Goal: Task Accomplishment & Management: Manage account settings

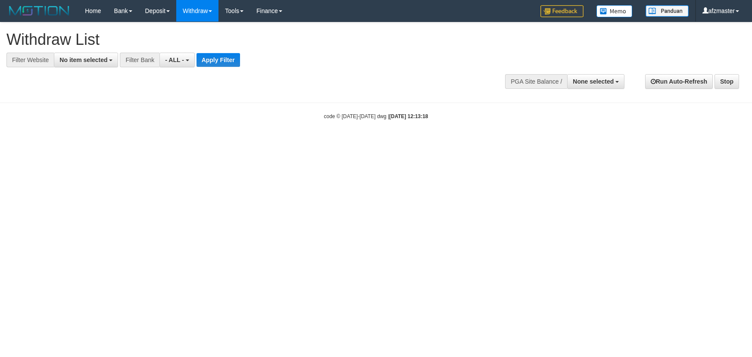
select select
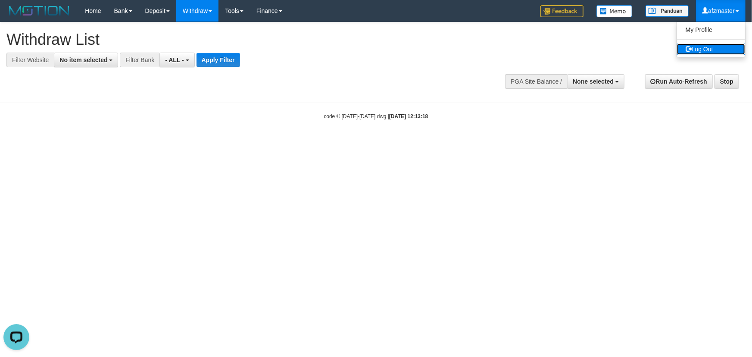
click at [701, 51] on link "Log Out" at bounding box center [711, 49] width 68 height 11
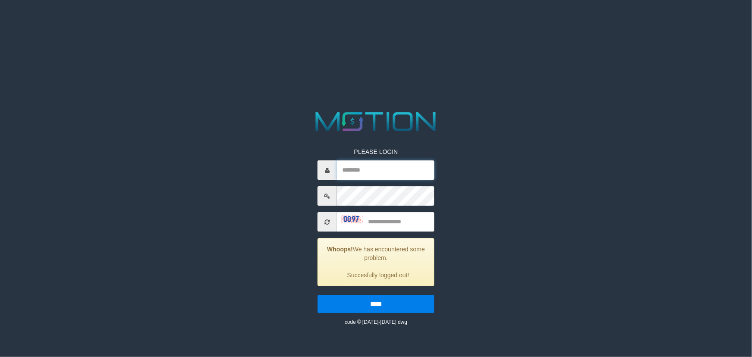
type input "*********"
click at [387, 220] on input "text" at bounding box center [385, 221] width 97 height 19
